Goal: Task Accomplishment & Management: Manage account settings

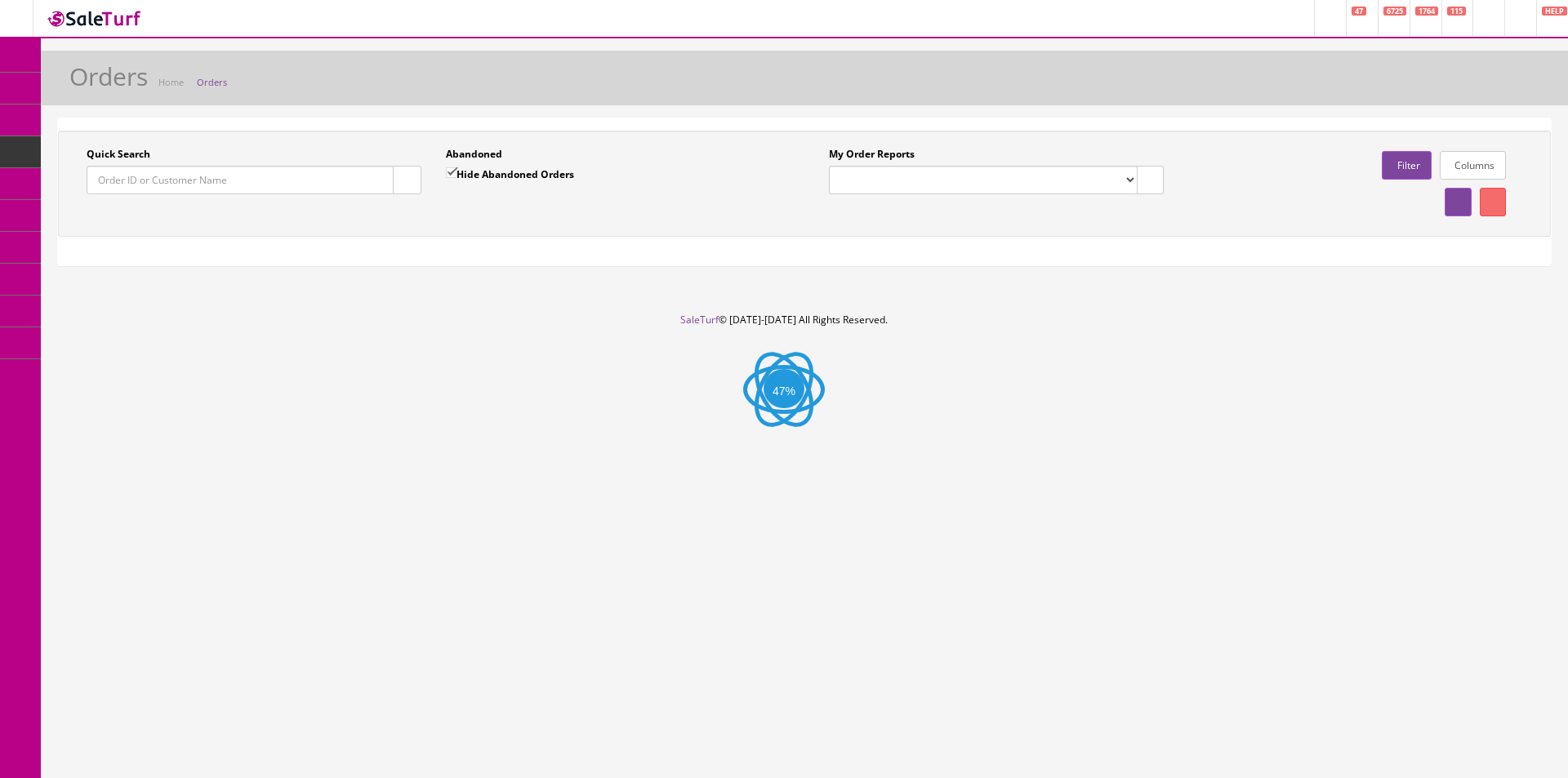
click at [340, 175] on input "Quick Search" at bounding box center [239, 180] width 307 height 29
paste input "196478"
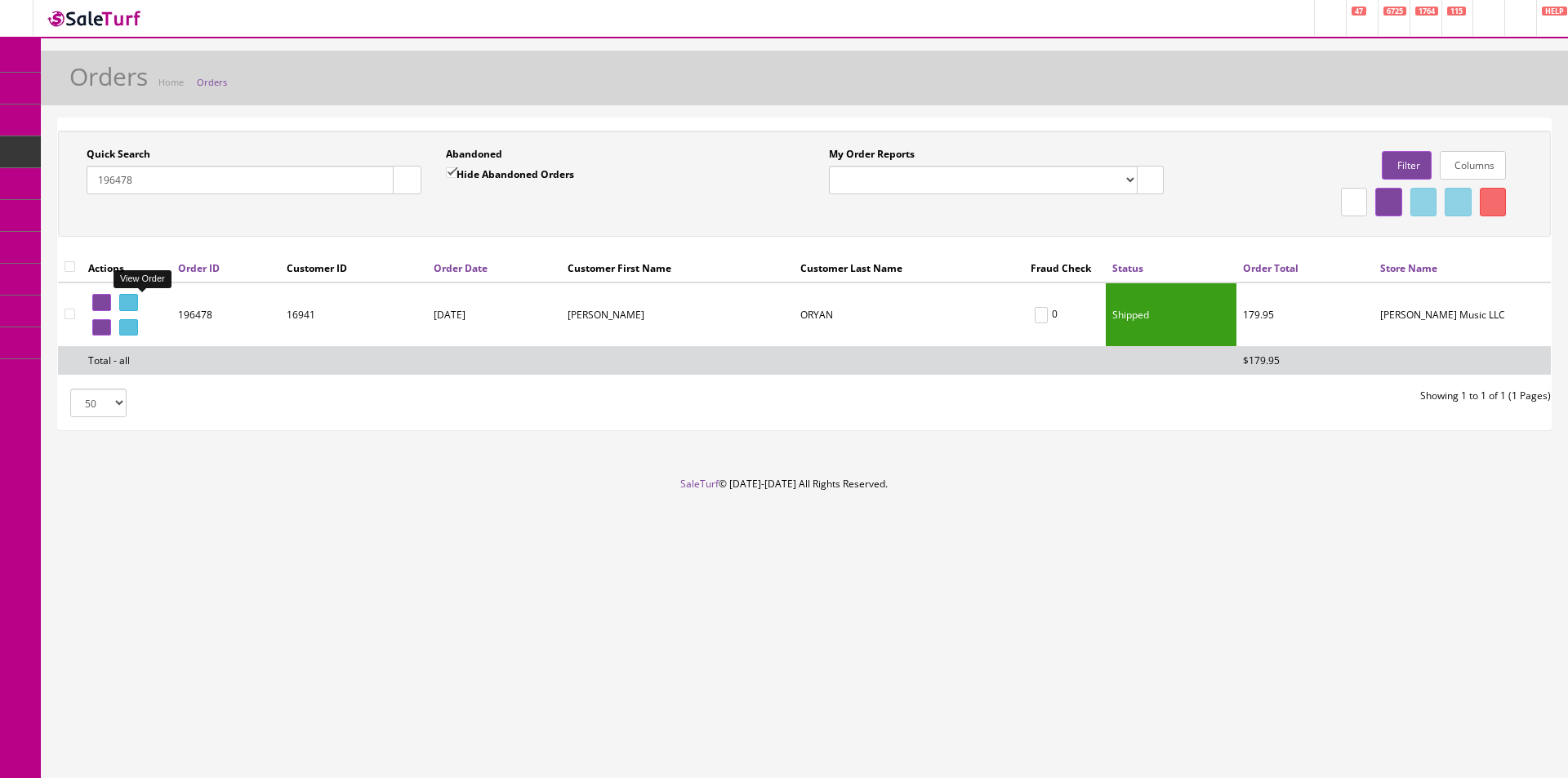
type input "196478"
click at [133, 300] on icon at bounding box center [132, 302] width 4 height 9
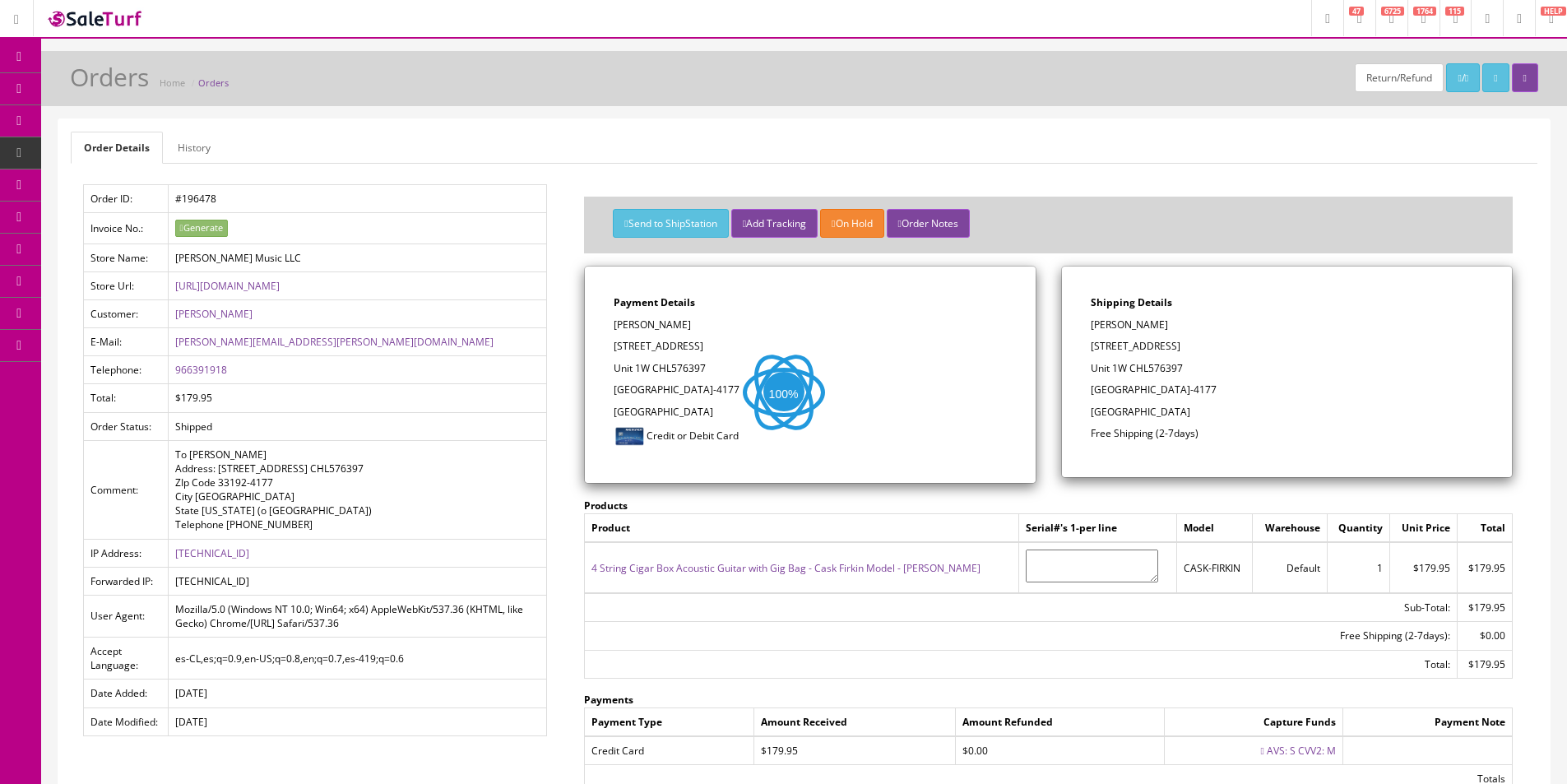
click at [792, 140] on ul "Order Details History" at bounding box center [804, 148] width 1467 height 32
click at [1446, 72] on link "/" at bounding box center [1463, 78] width 34 height 29
click at [93, 102] on link "Products" at bounding box center [127, 89] width 173 height 32
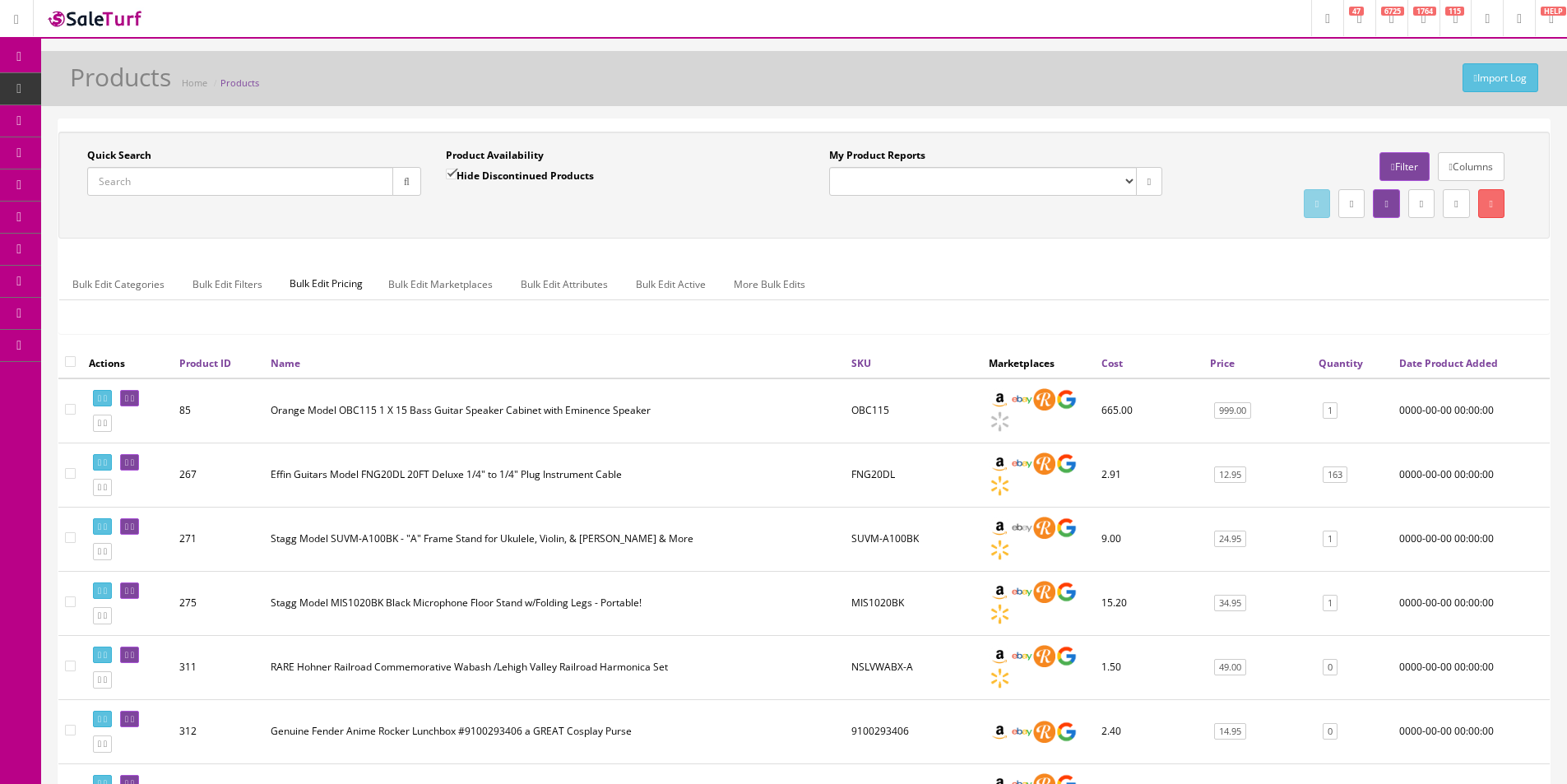
click at [208, 178] on input "Quick Search" at bounding box center [239, 181] width 306 height 29
type input "BMSHIRT"
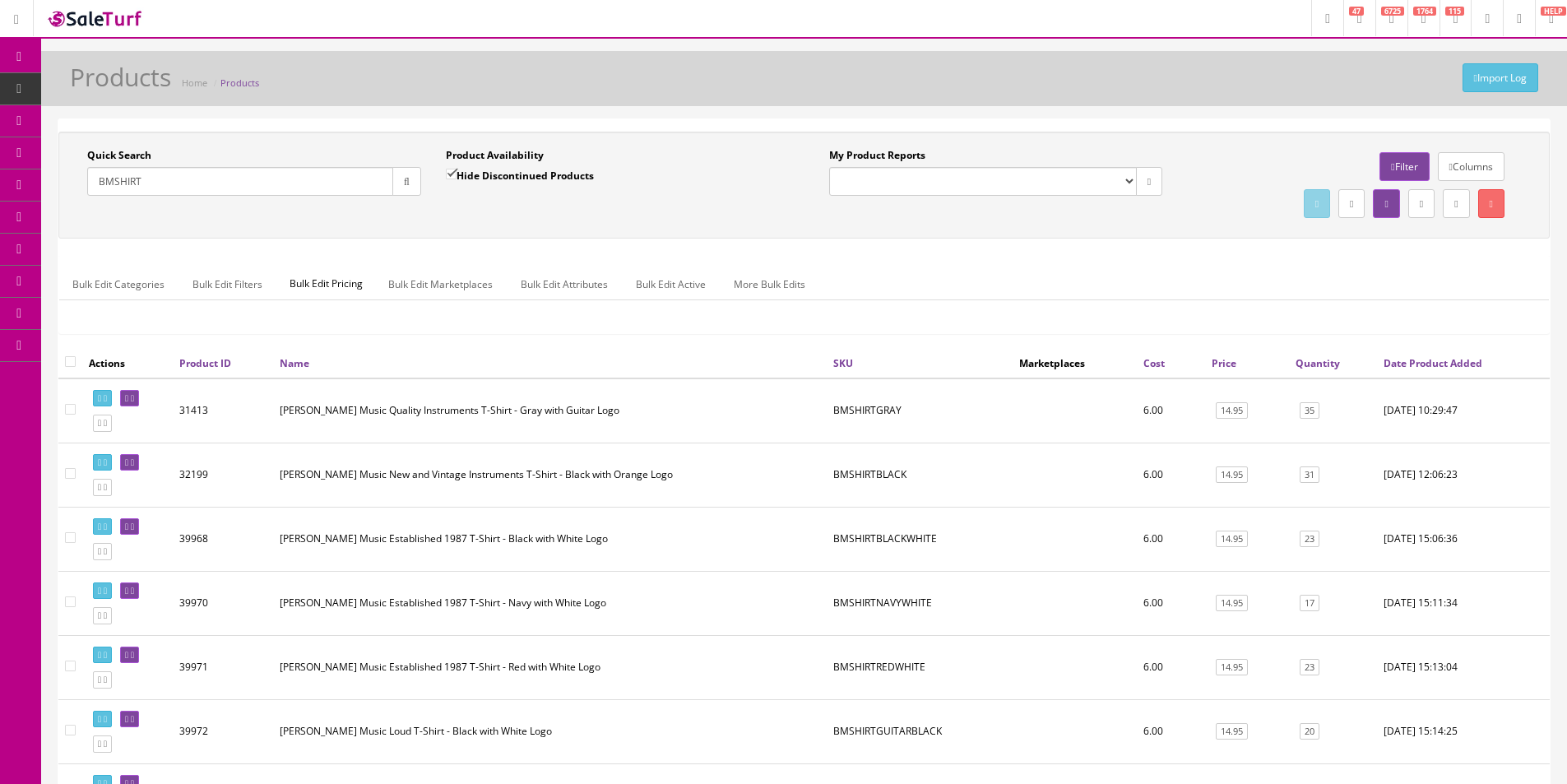
scroll to position [385, 0]
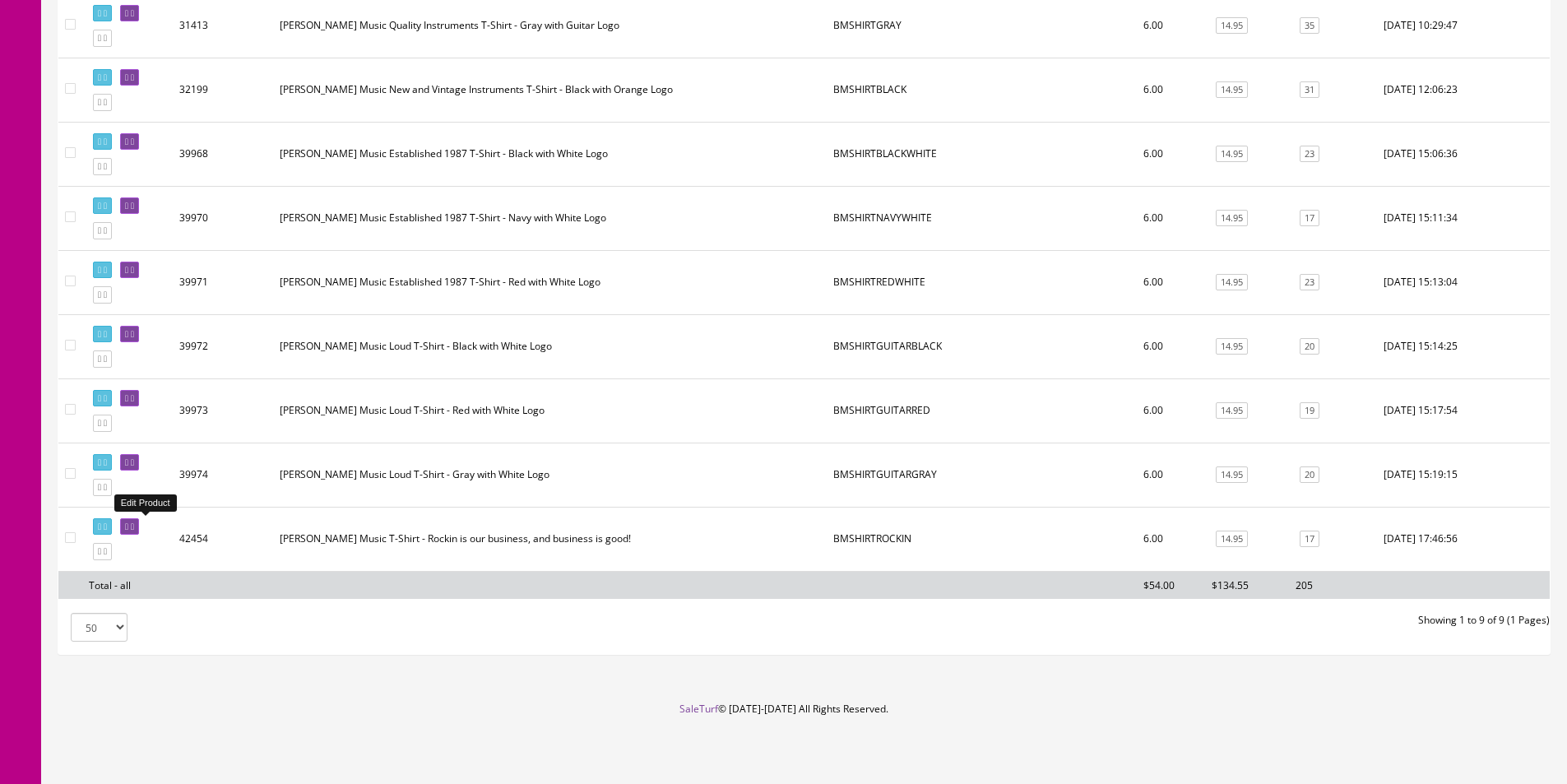
click at [134, 526] on icon at bounding box center [133, 527] width 4 height 9
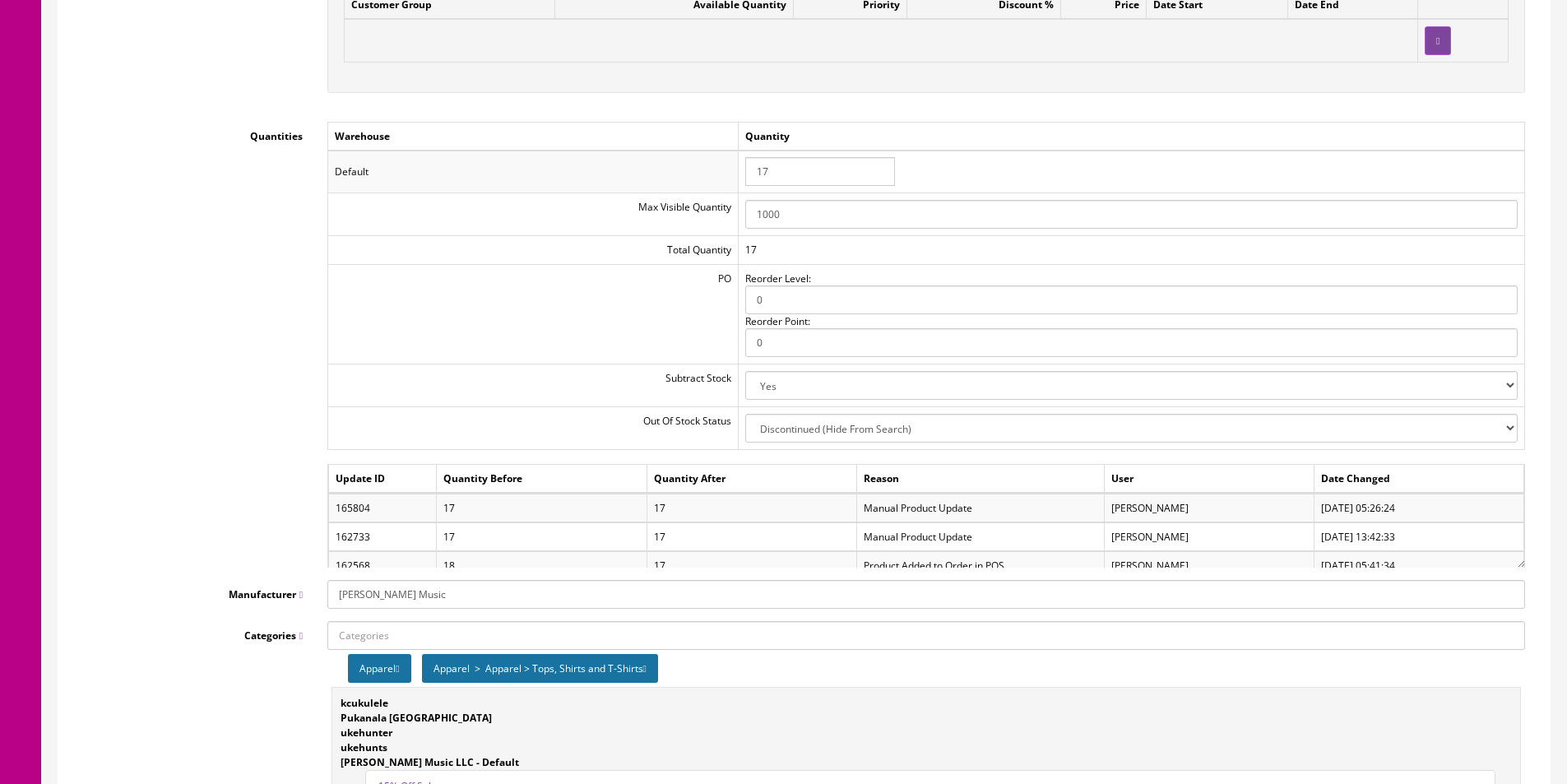
scroll to position [1726, 0]
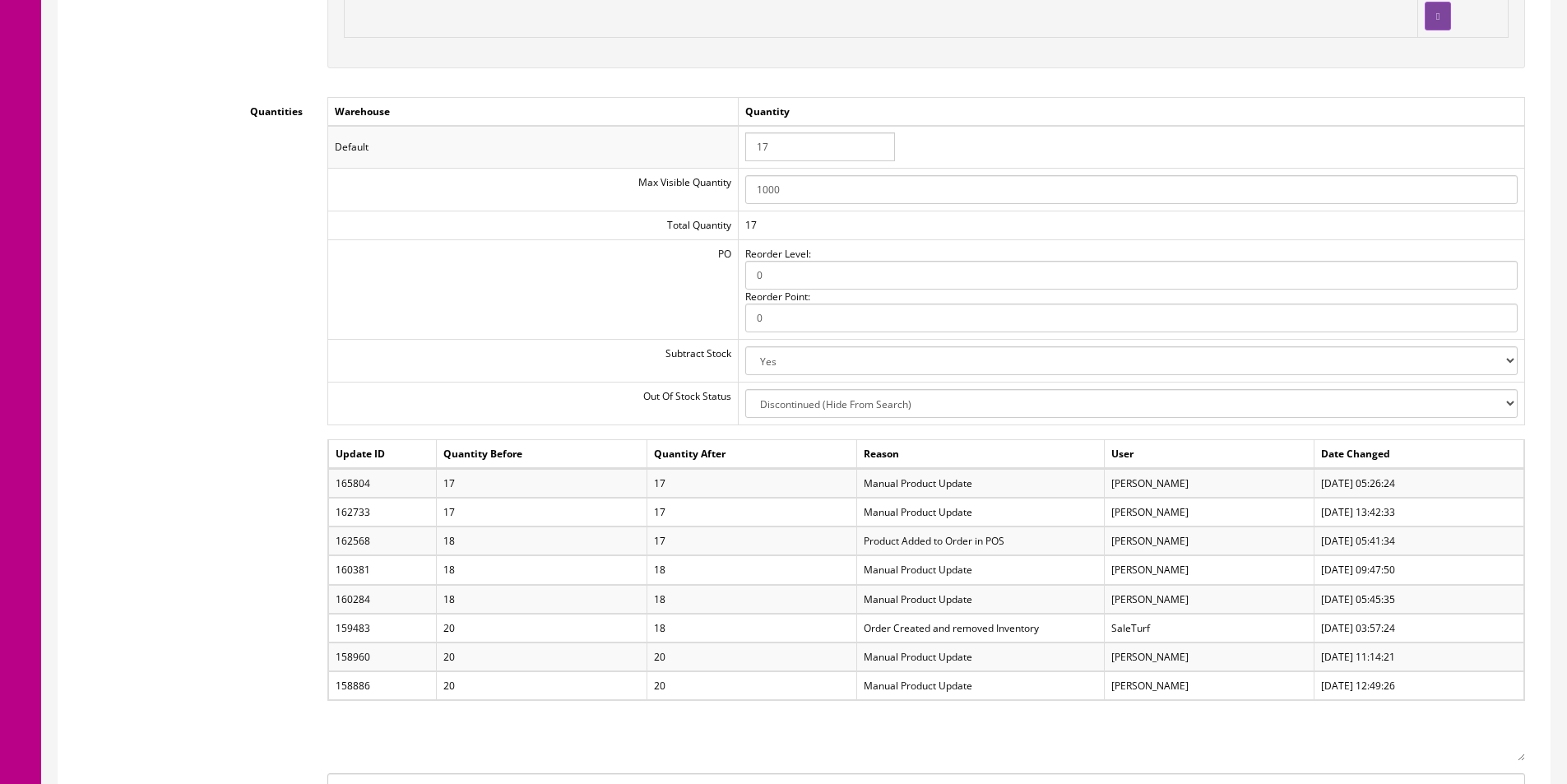
drag, startPoint x: 1518, startPoint y: 540, endPoint x: 1506, endPoint y: 762, distance: 222.3
click at [1506, 761] on div "Update ID Quantity Before Quantity After Reason User Date Changed 165804 17 17 …" at bounding box center [926, 600] width 1198 height 321
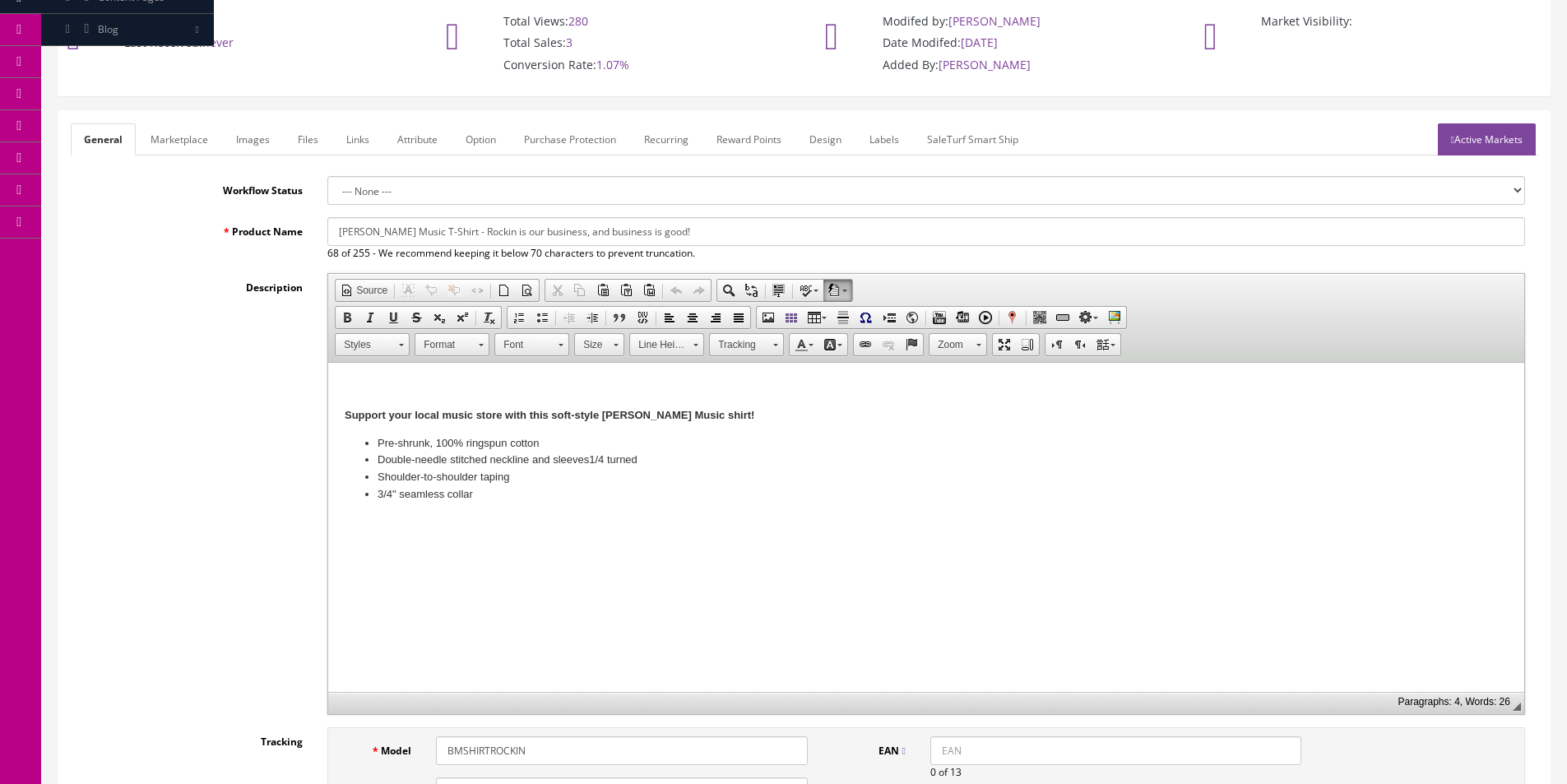
scroll to position [0, 0]
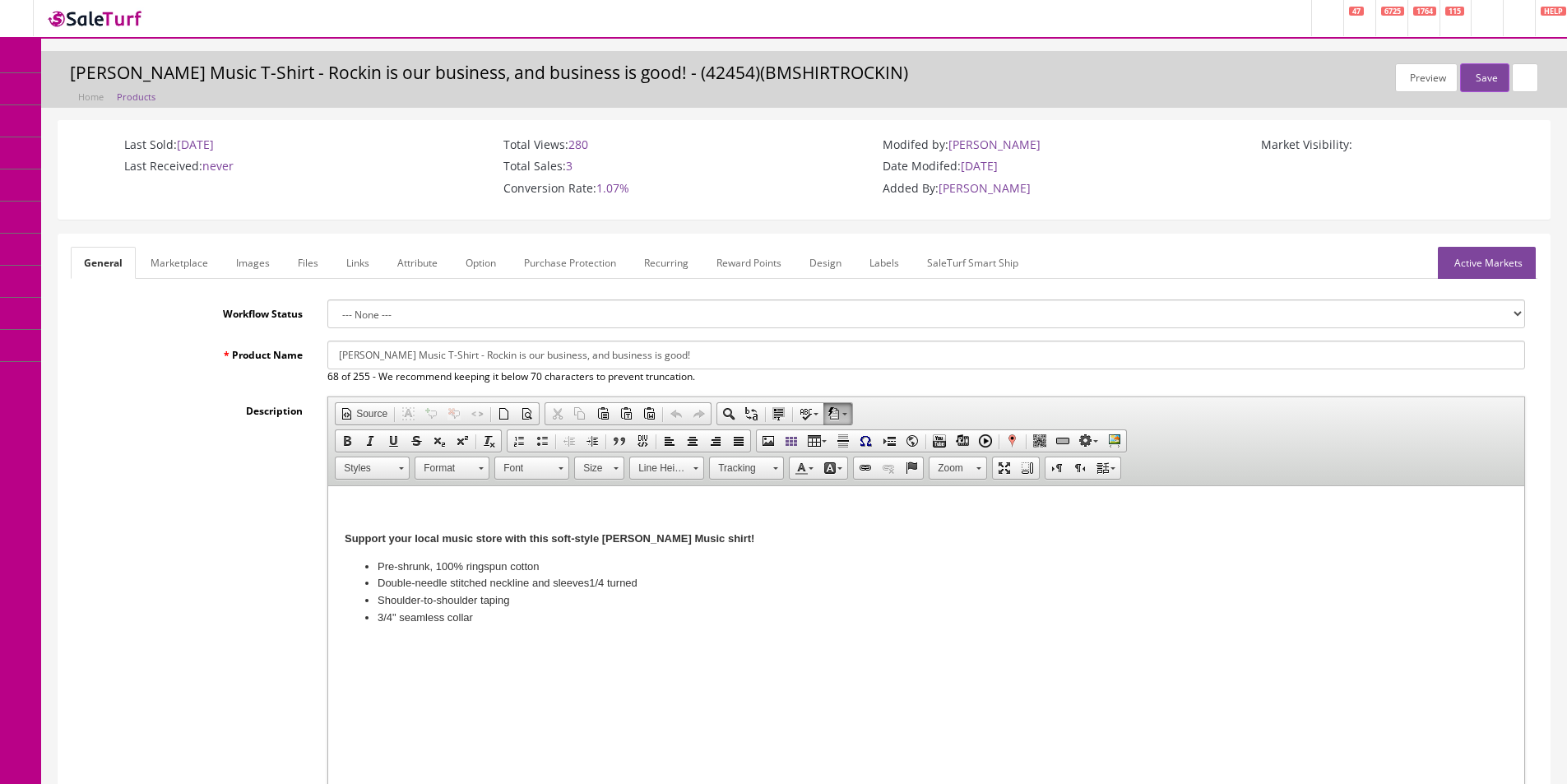
click at [478, 258] on link "Option" at bounding box center [481, 263] width 57 height 32
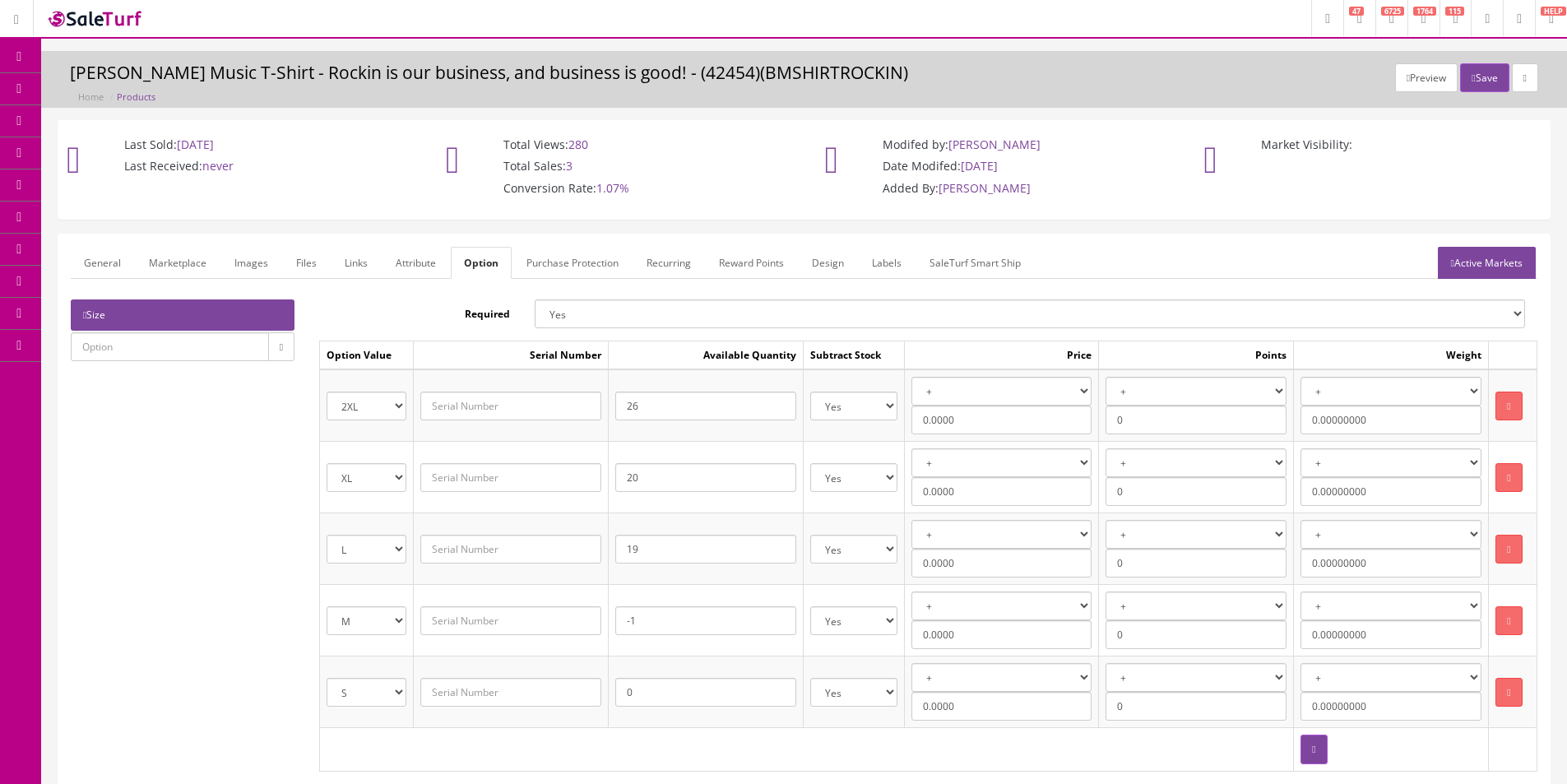
click at [204, 581] on div "Size Required Yes No Option Value Serial Number Available Quantity Subtract Sto…" at bounding box center [803, 541] width 1491 height 485
click at [633, 626] on input "-1" at bounding box center [706, 620] width 181 height 29
type input "0"
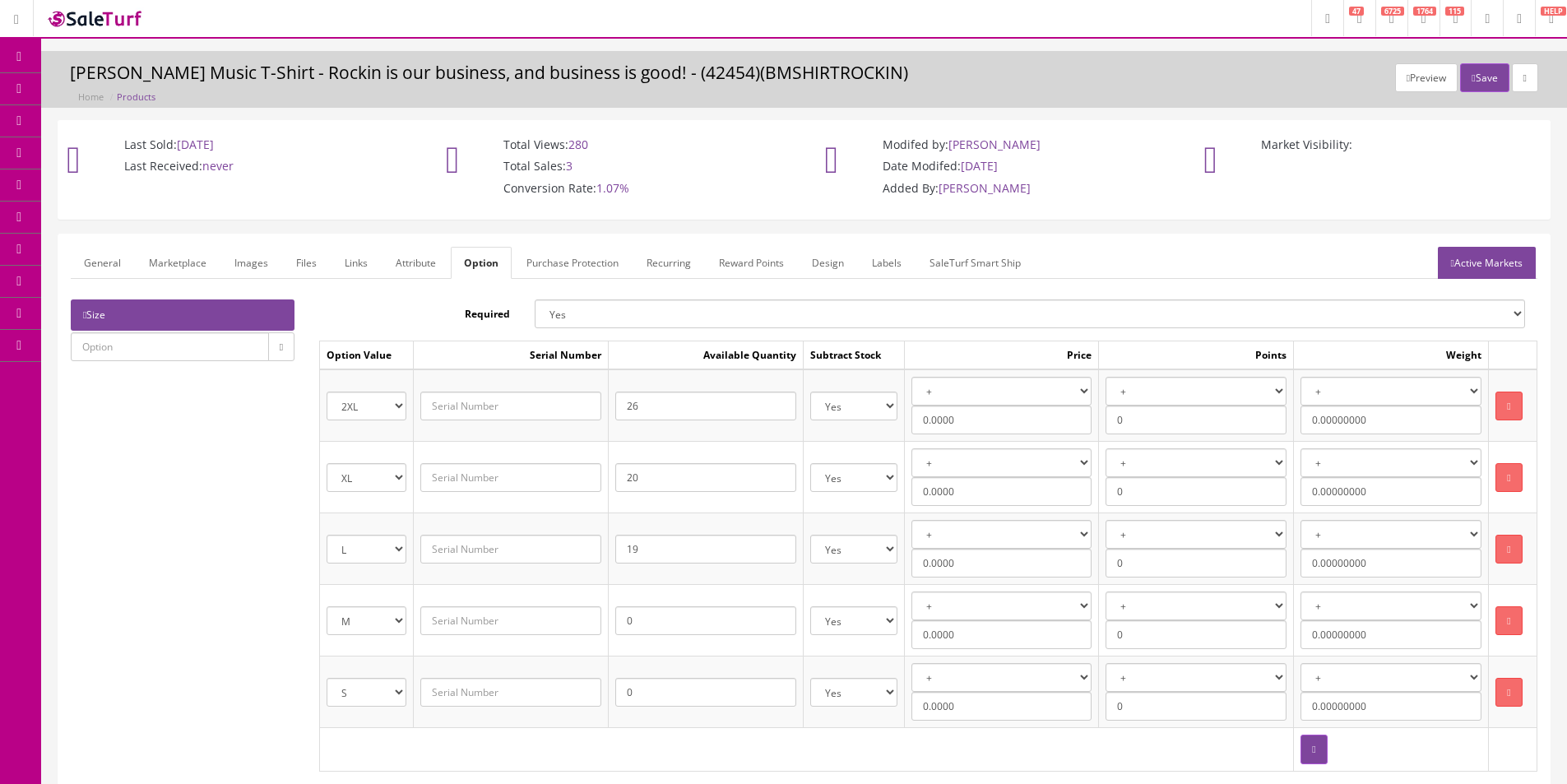
click at [291, 542] on div "Size Required Yes No Option Value Serial Number Available Quantity Subtract Sto…" at bounding box center [803, 541] width 1491 height 485
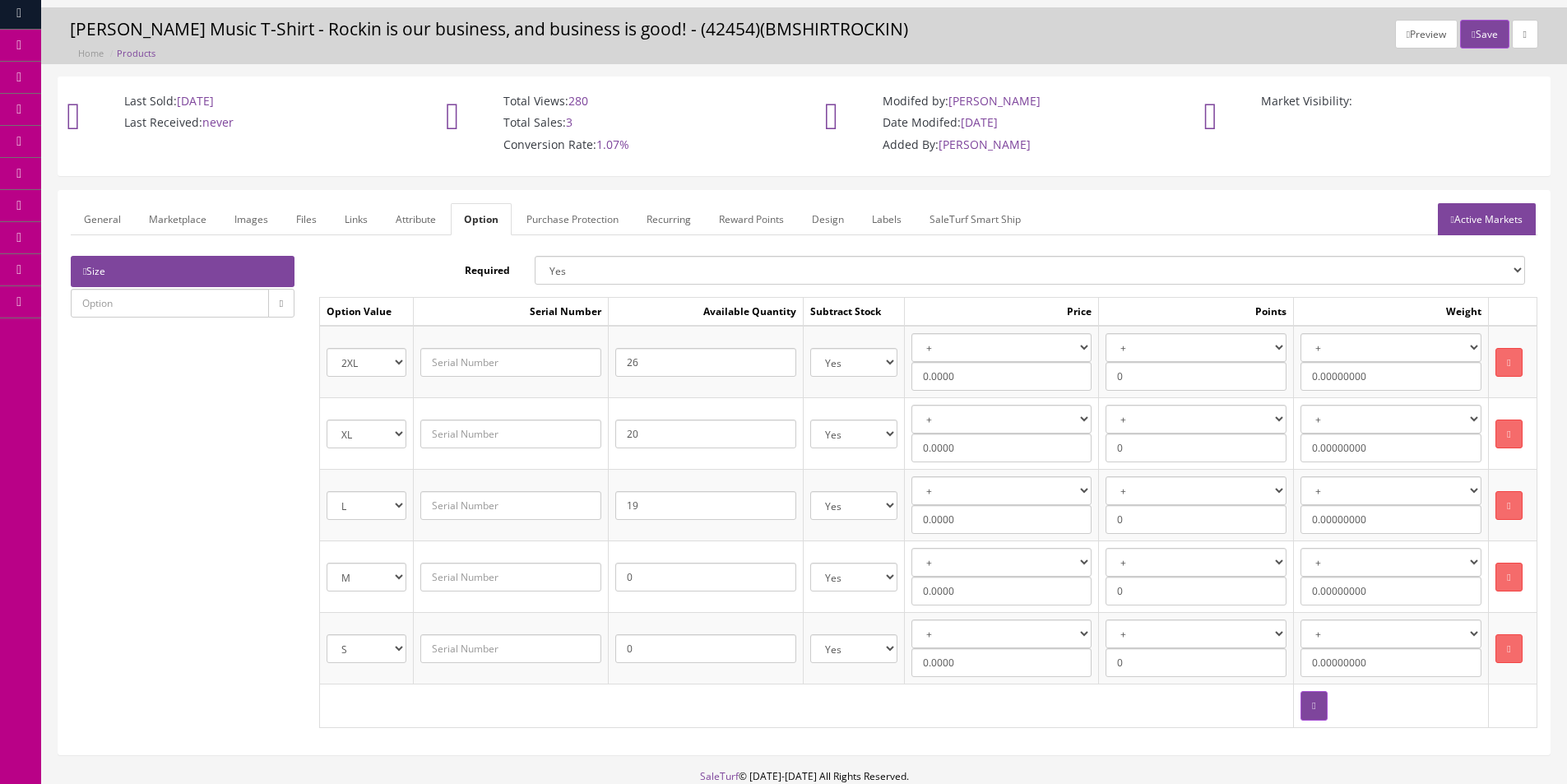
scroll to position [82, 0]
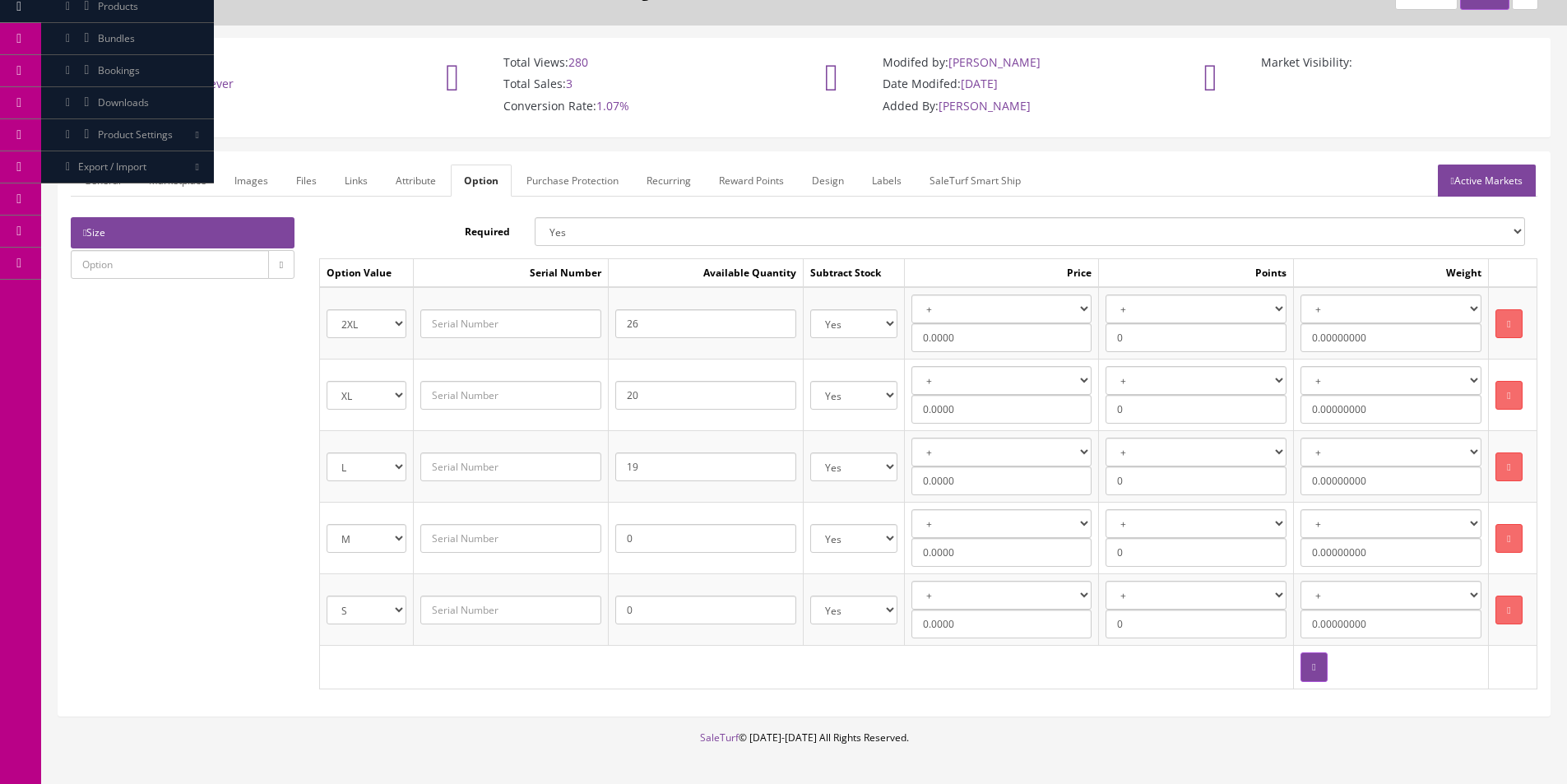
click at [257, 535] on div "Size Required Yes No Option Value Serial Number Available Quantity Subtract Sto…" at bounding box center [803, 459] width 1491 height 485
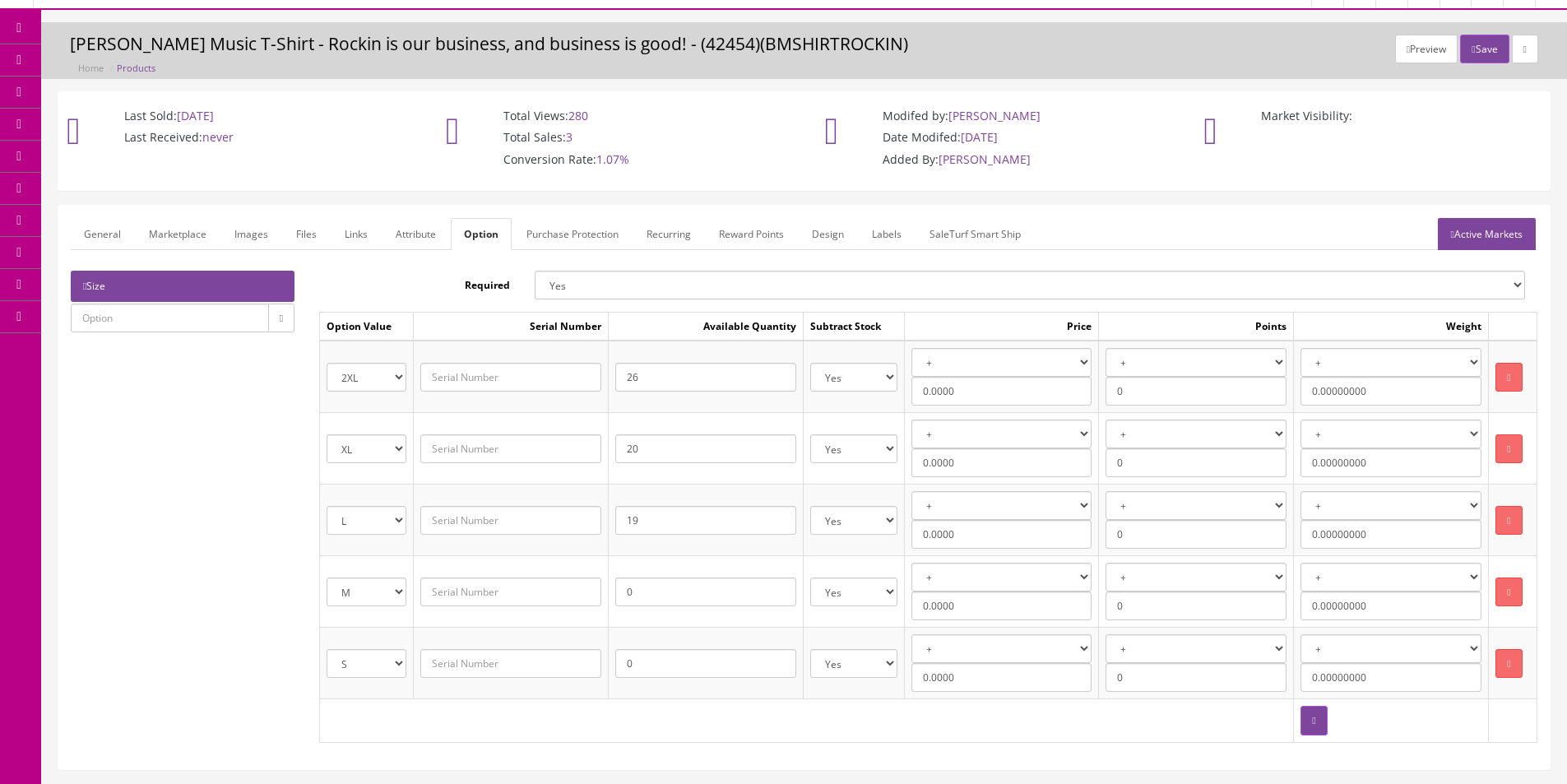
scroll to position [0, 0]
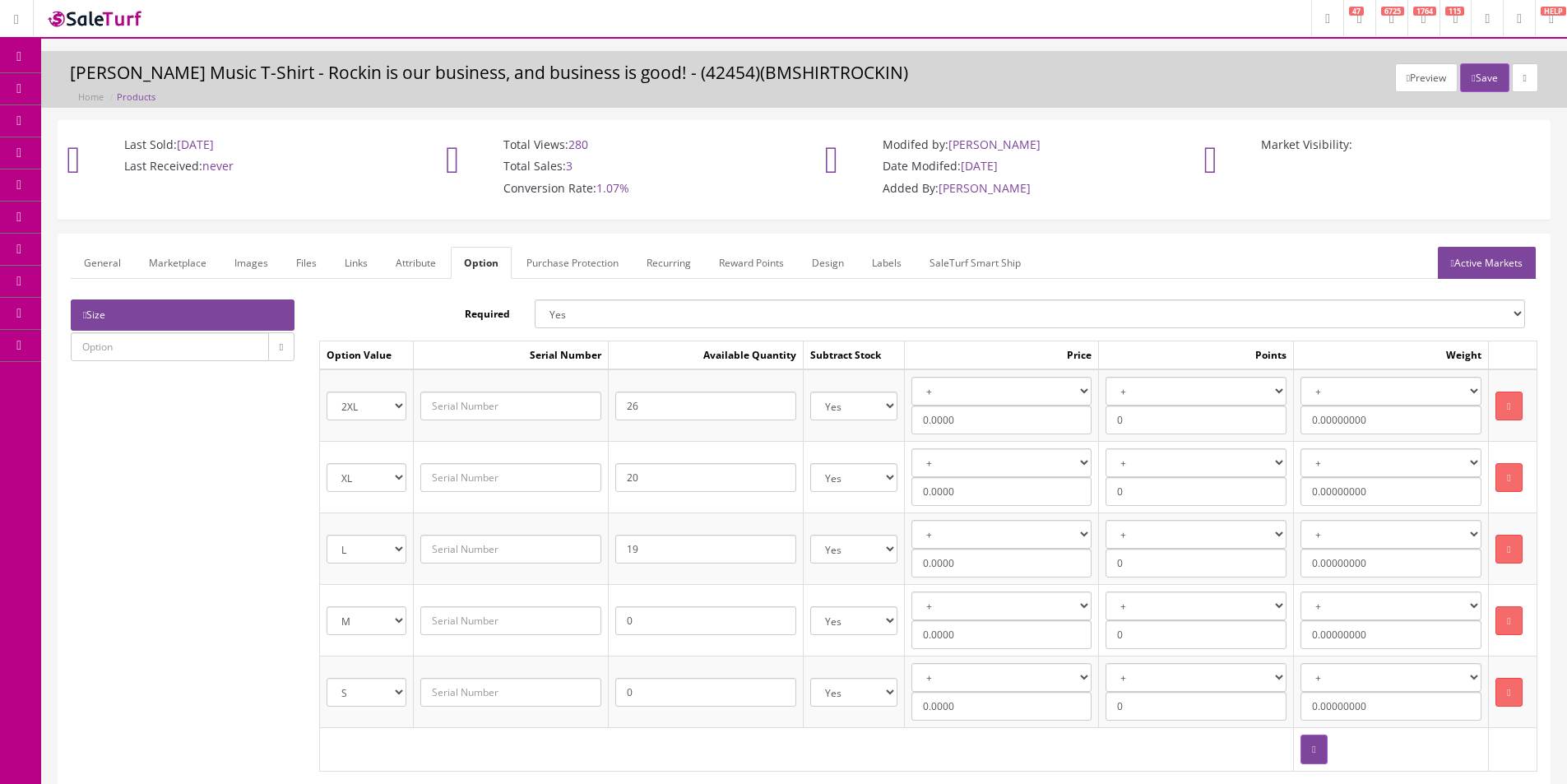
click at [237, 475] on div "Size Required Yes No Option Value Serial Number Available Quantity Subtract Sto…" at bounding box center [803, 541] width 1491 height 485
click at [237, 473] on div "Size Required Yes No Option Value Serial Number Available Quantity Subtract Sto…" at bounding box center [803, 541] width 1491 height 485
click at [237, 472] on div "Size Required Yes No Option Value Serial Number Available Quantity Subtract Sto…" at bounding box center [803, 541] width 1491 height 485
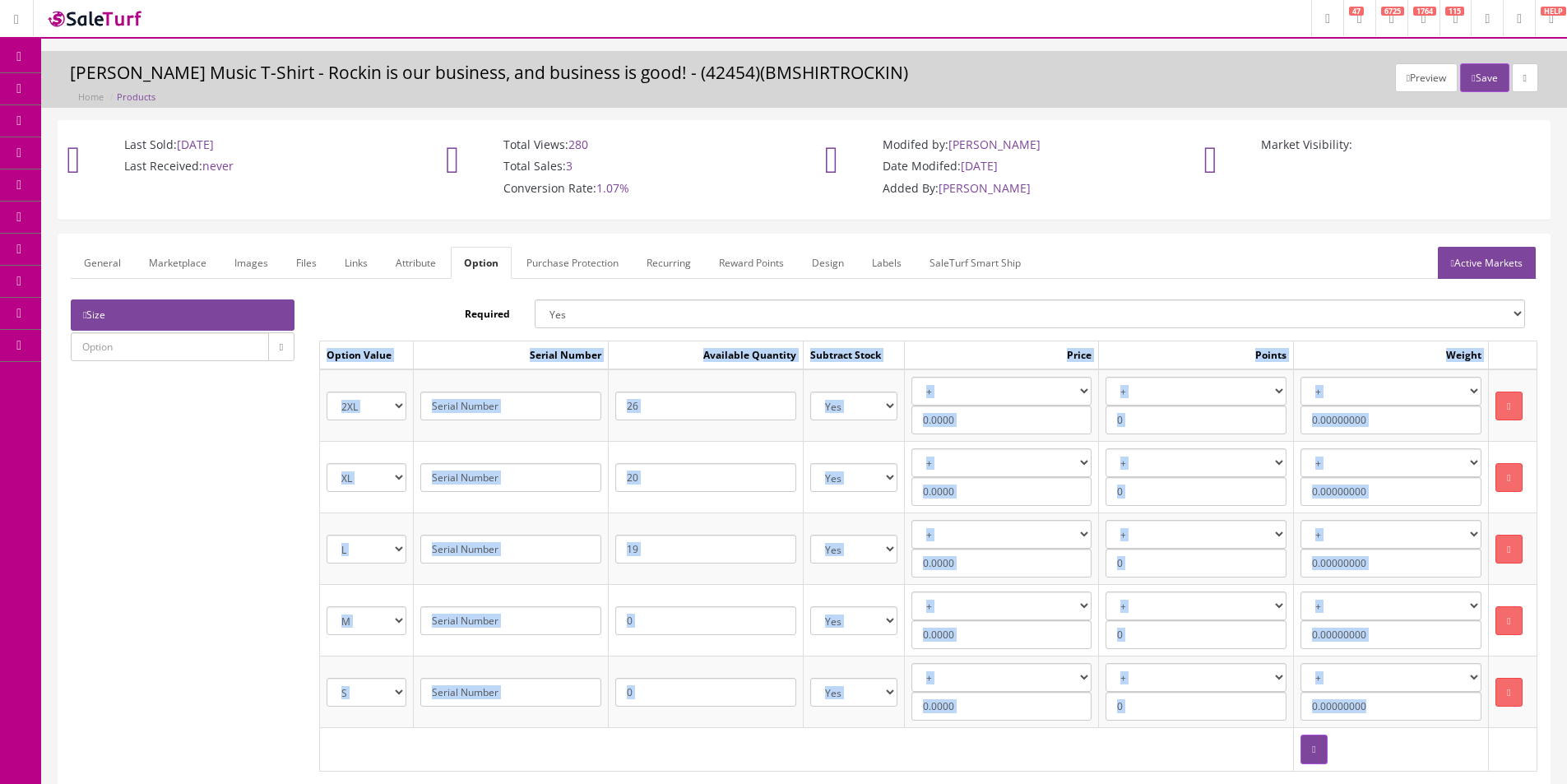
click at [237, 472] on div "Size Required Yes No Option Value Serial Number Available Quantity Subtract Sto…" at bounding box center [803, 541] width 1491 height 485
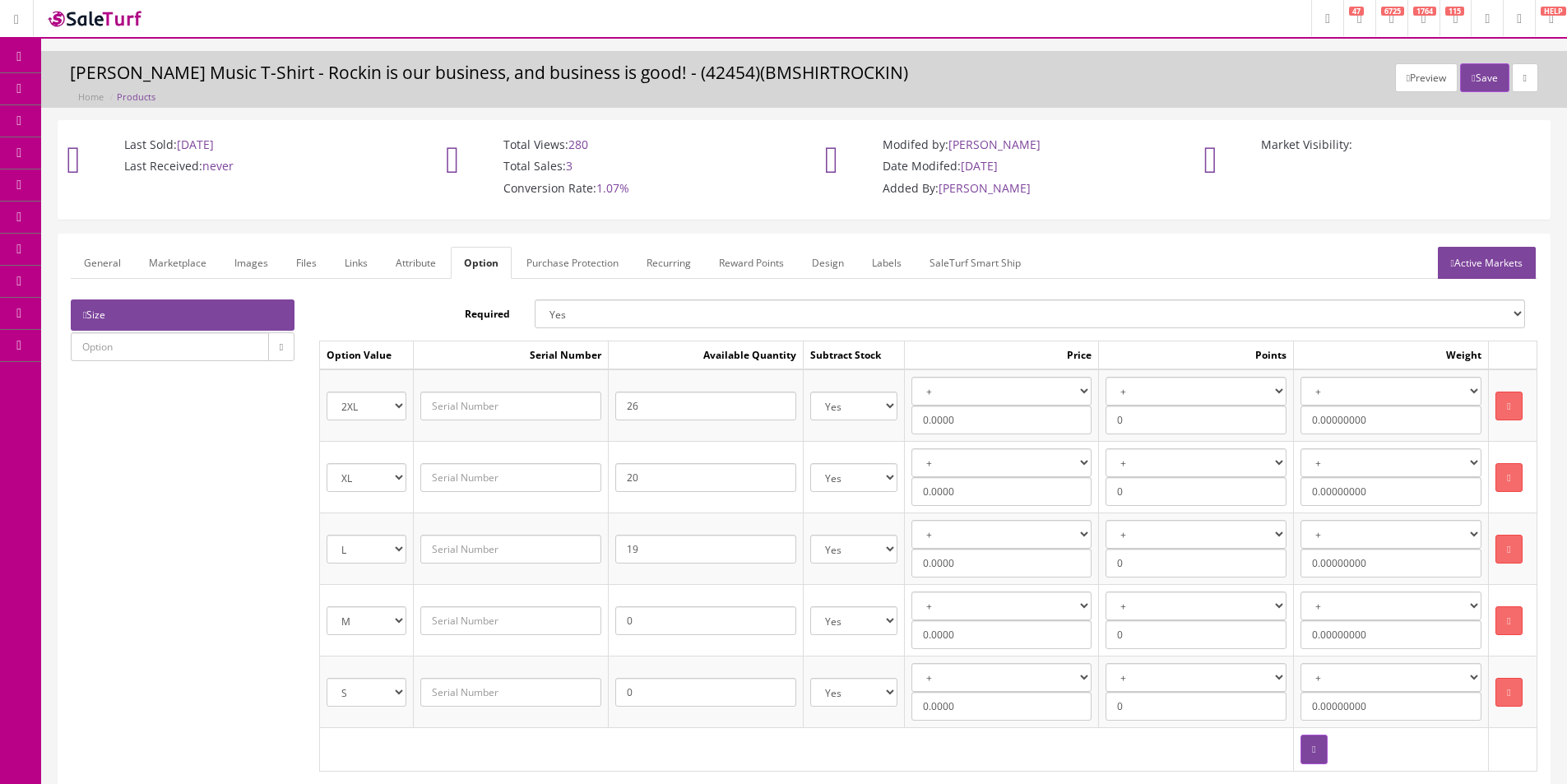
drag, startPoint x: 237, startPoint y: 472, endPoint x: 154, endPoint y: 320, distance: 173.2
click at [237, 472] on div "Size Required Yes No Option Value Serial Number Available Quantity Subtract Sto…" at bounding box center [803, 541] width 1491 height 485
click at [122, 266] on link "General" at bounding box center [103, 263] width 64 height 32
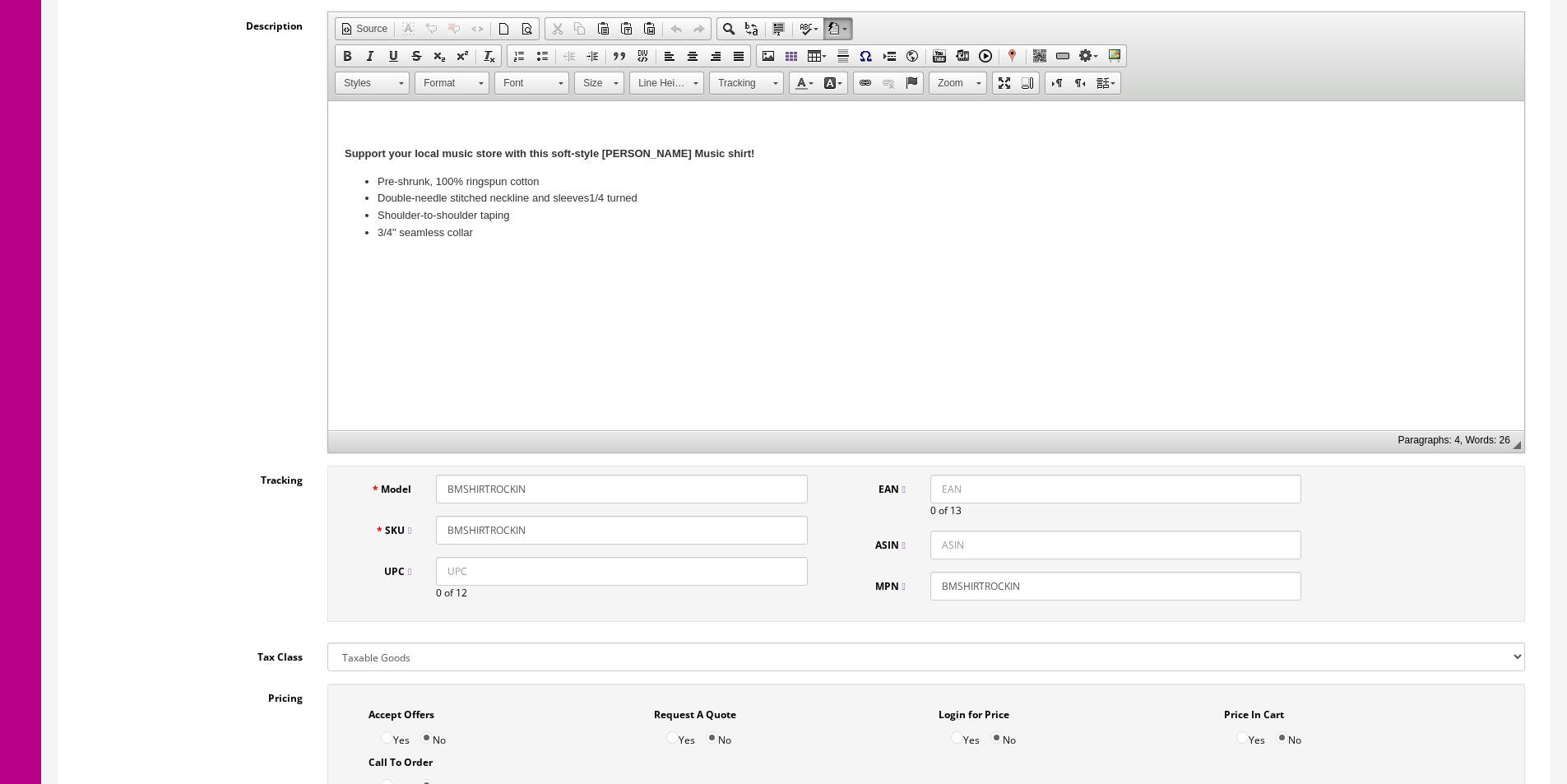
scroll to position [164, 0]
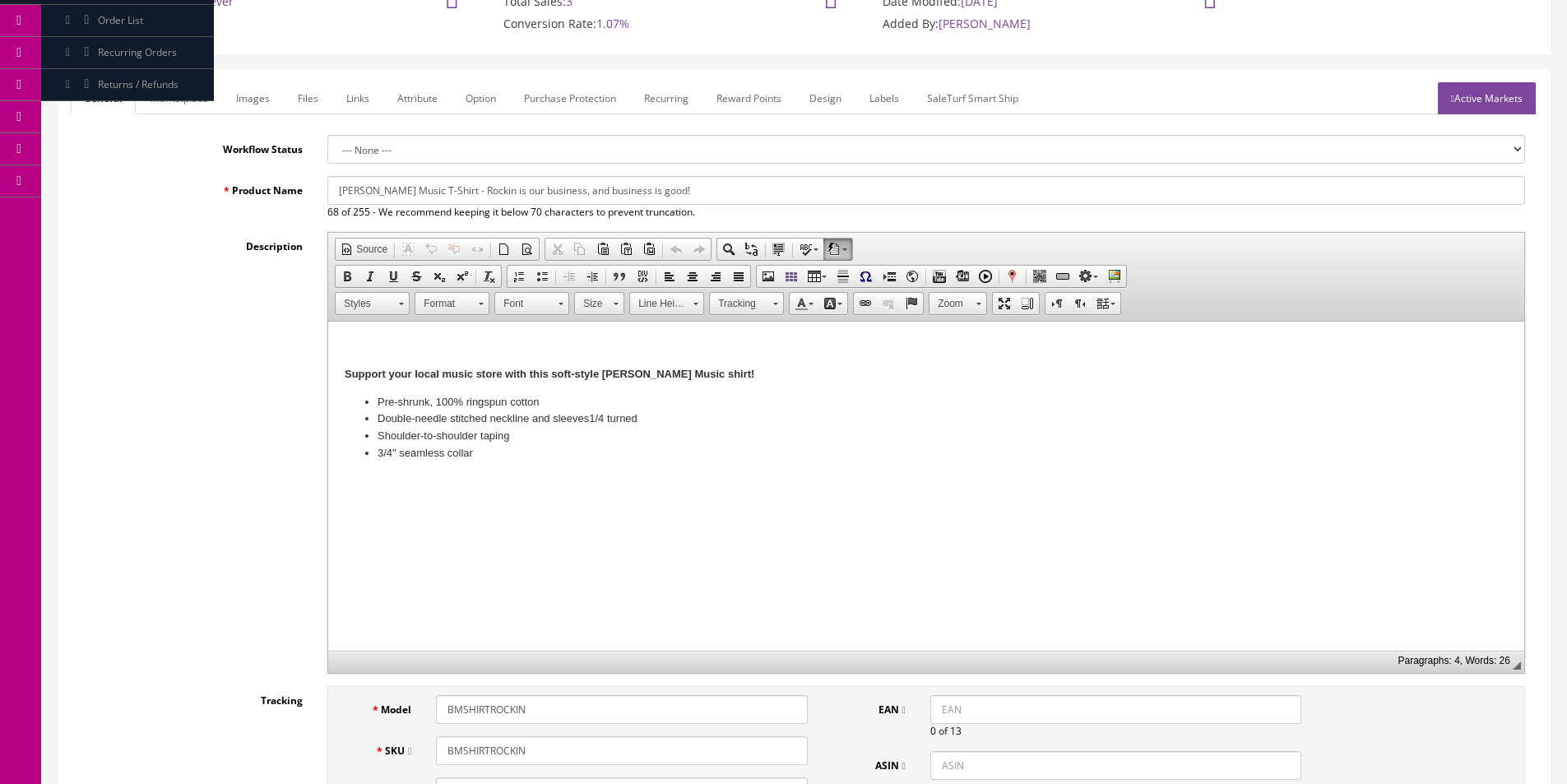
click at [496, 110] on link "Option" at bounding box center [481, 98] width 57 height 32
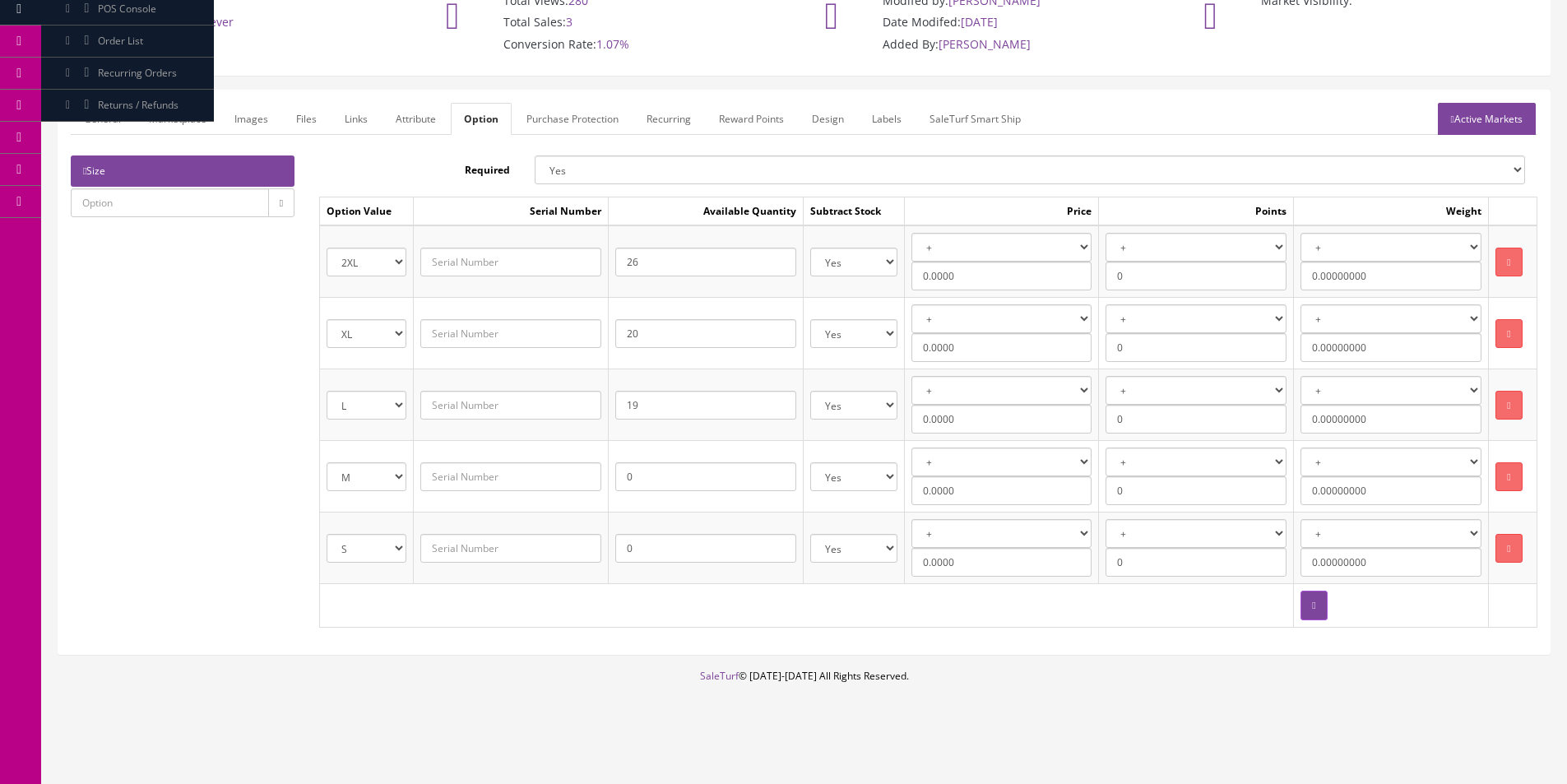
scroll to position [144, 0]
